Goal: Information Seeking & Learning: Learn about a topic

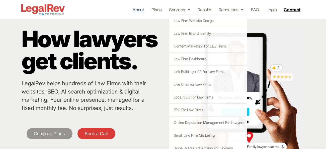
click at [138, 11] on link "About" at bounding box center [138, 9] width 12 height 7
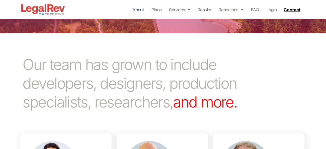
scroll to position [222, 0]
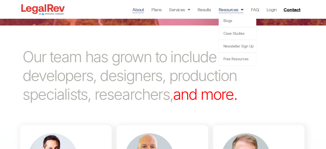
click at [233, 10] on link "Resources" at bounding box center [231, 9] width 25 height 7
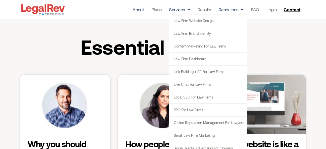
click at [140, 8] on link "About" at bounding box center [138, 9] width 12 height 7
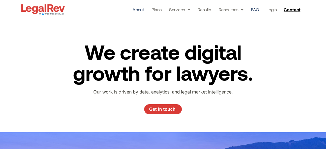
click at [253, 8] on link "FAQ" at bounding box center [255, 9] width 8 height 7
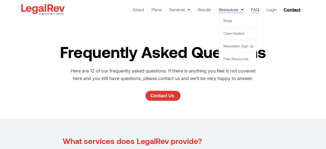
click at [297, 40] on div "Frequently Asked Questions Here are 12 of our frequently asked questions. If th…" at bounding box center [163, 69] width 286 height 100
